Goal: Task Accomplishment & Management: Use online tool/utility

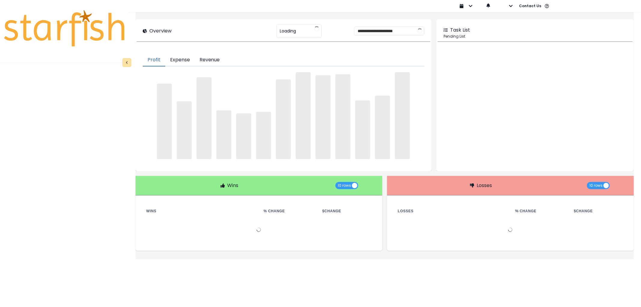
type input "********"
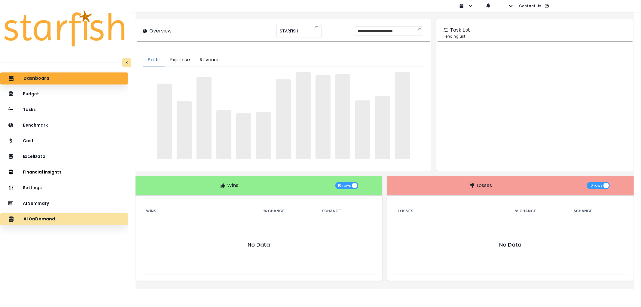
click at [88, 223] on div "AI OnDemand" at bounding box center [64, 219] width 119 height 13
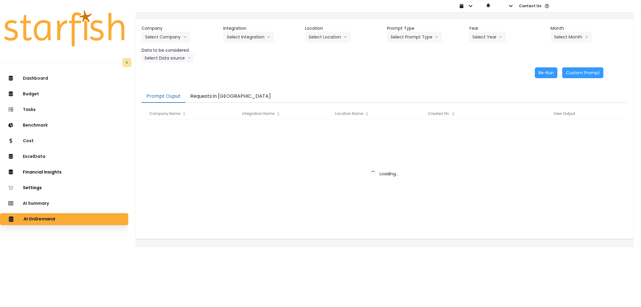
click at [227, 92] on button "Requests in [GEOGRAPHIC_DATA]" at bounding box center [230, 96] width 90 height 13
